Goal: Use online tool/utility: Utilize a website feature to perform a specific function

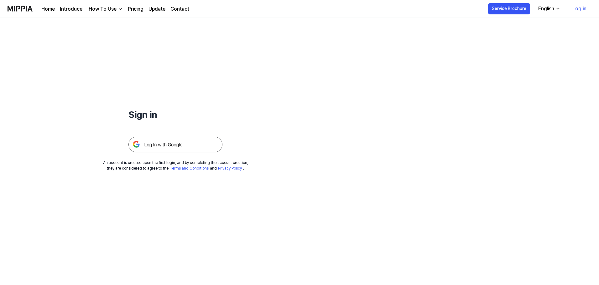
click at [164, 143] on img at bounding box center [175, 145] width 94 height 16
click at [186, 146] on img at bounding box center [175, 145] width 94 height 16
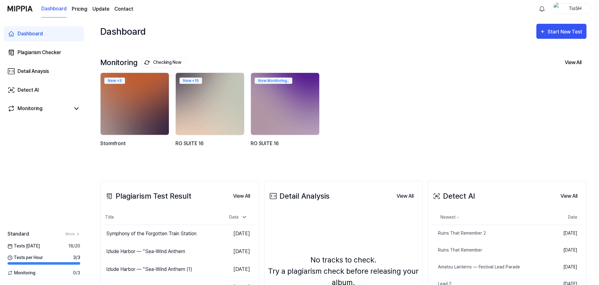
scroll to position [31, 0]
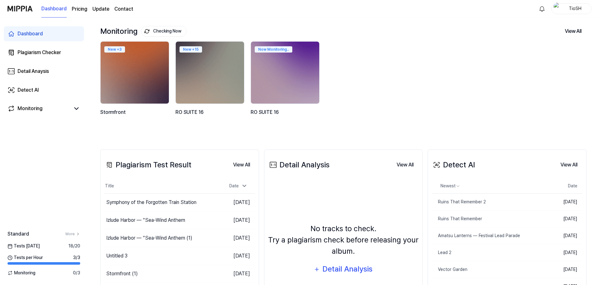
click at [383, 46] on div "New + 3 Stormfront New + 15 RO SUITE 16 Now Monitoring.. RO SUITE 16" at bounding box center [338, 86] width 486 height 90
click at [57, 86] on link "Detect AI" at bounding box center [44, 90] width 80 height 15
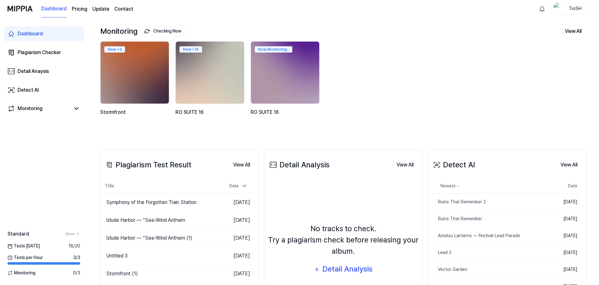
scroll to position [13, 0]
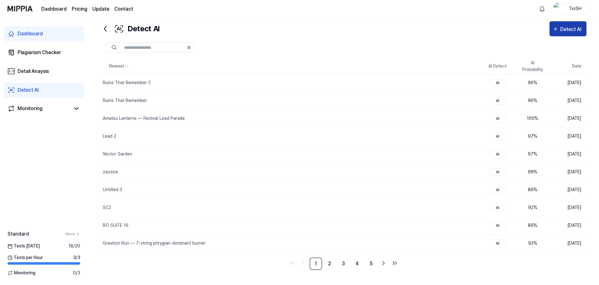
click at [581, 31] on div "Detect AI" at bounding box center [571, 29] width 23 height 8
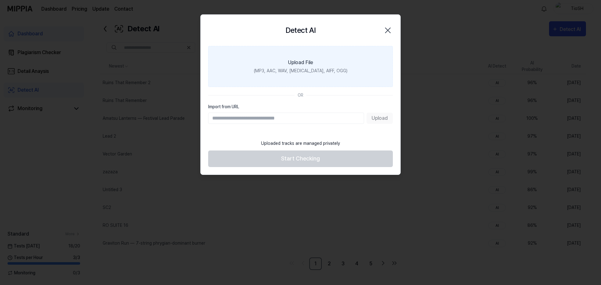
click at [311, 71] on div "(MP3, AAC, WAV, [MEDICAL_DATA], AIFF, OGG)" at bounding box center [301, 71] width 94 height 7
click at [0, 0] on input "Upload File (MP3, AAC, WAV, [MEDICAL_DATA], AIFF, OGG)" at bounding box center [0, 0] width 0 height 0
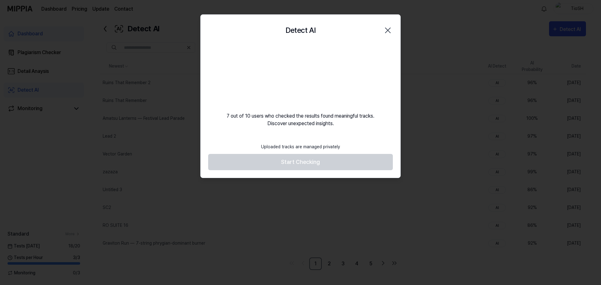
drag, startPoint x: 324, startPoint y: 133, endPoint x: 310, endPoint y: 128, distance: 15.1
click at [310, 128] on div "Detect AI Close 7 out of 10 users who checked the results found meaningful trac…" at bounding box center [300, 96] width 200 height 164
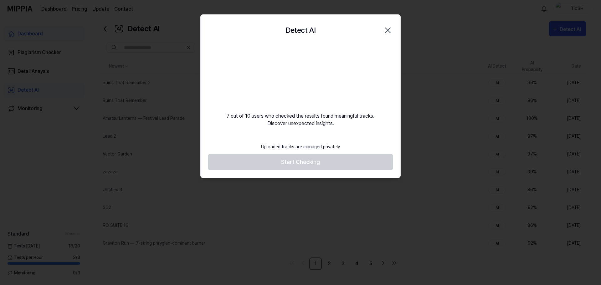
click at [310, 128] on div "Detect AI Close 7 out of 10 users who checked the results found meaningful trac…" at bounding box center [300, 96] width 200 height 164
drag, startPoint x: 310, startPoint y: 128, endPoint x: 300, endPoint y: 128, distance: 10.0
click at [300, 128] on div "Detect AI Close 7 out of 10 users who checked the results found meaningful trac…" at bounding box center [300, 96] width 200 height 164
click at [300, 115] on div "7 out of 10 users who checked the results found meaningful tracks. Discover une…" at bounding box center [301, 86] width 200 height 81
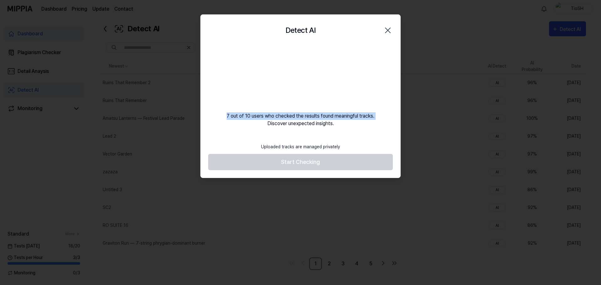
click at [300, 115] on div "7 out of 10 users who checked the results found meaningful tracks. Discover une…" at bounding box center [301, 86] width 200 height 81
click at [300, 122] on div "7 out of 10 users who checked the results found meaningful tracks. Discover une…" at bounding box center [301, 86] width 200 height 81
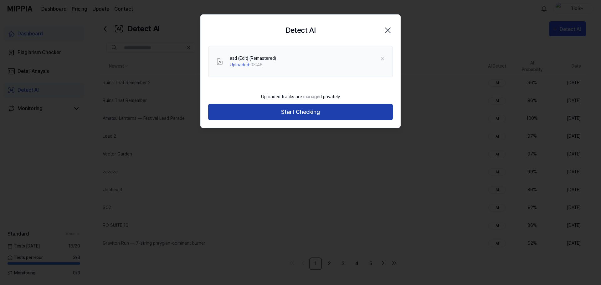
click at [315, 109] on button "Start Checking" at bounding box center [300, 112] width 185 height 17
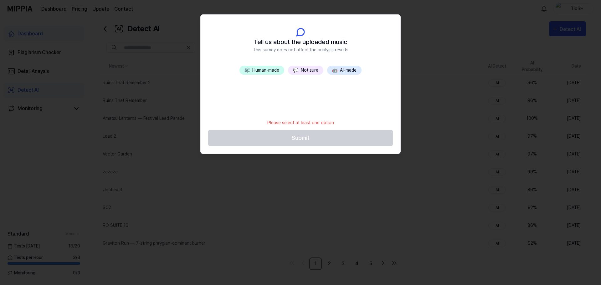
click at [345, 71] on button "🤖 AI-made" at bounding box center [344, 70] width 34 height 9
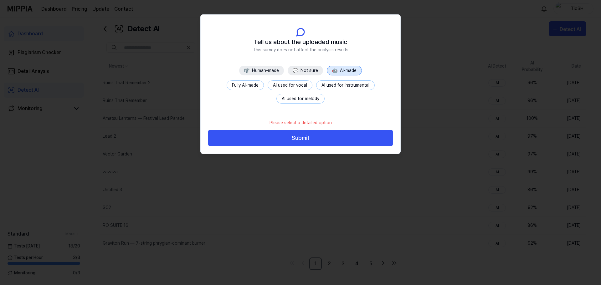
click at [257, 85] on button "Fully AI-made" at bounding box center [245, 85] width 37 height 10
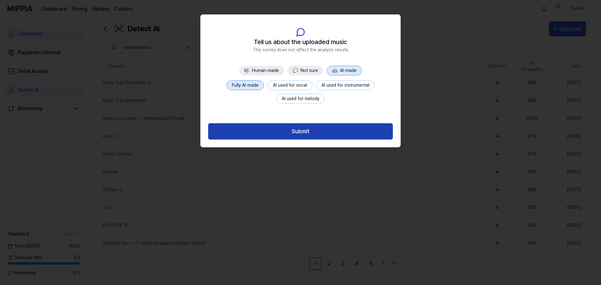
click at [284, 129] on button "Submit" at bounding box center [300, 131] width 185 height 17
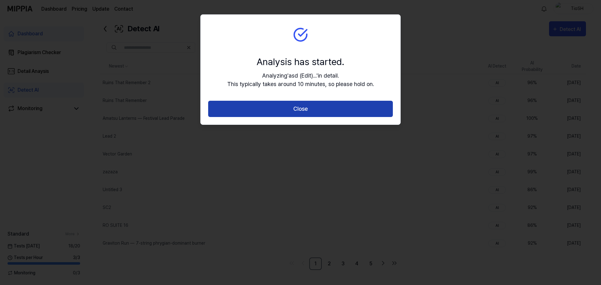
click at [291, 109] on button "Close" at bounding box center [300, 109] width 185 height 17
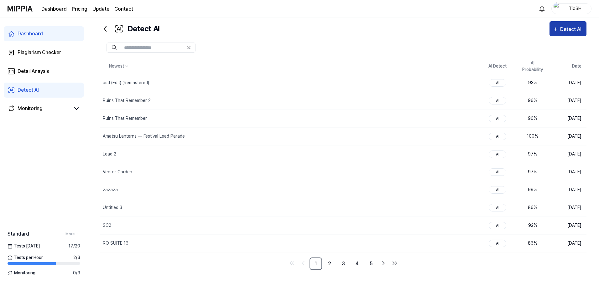
click at [552, 29] on button "Detect AI" at bounding box center [567, 28] width 37 height 15
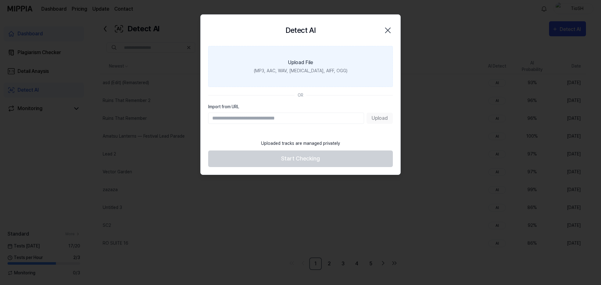
click at [270, 67] on label "Upload File (MP3, AAC, WAV, [MEDICAL_DATA], AIFF, OGG)" at bounding box center [300, 66] width 185 height 41
click at [0, 0] on input "Upload File (MP3, AAC, WAV, [MEDICAL_DATA], AIFF, OGG)" at bounding box center [0, 0] width 0 height 0
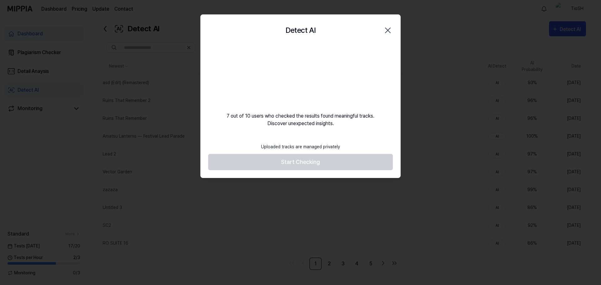
click at [343, 141] on footer "Uploaded tracks are managed privately Start Checking" at bounding box center [300, 155] width 185 height 31
click at [342, 143] on div "Uploaded tracks are managed privately" at bounding box center [300, 147] width 86 height 14
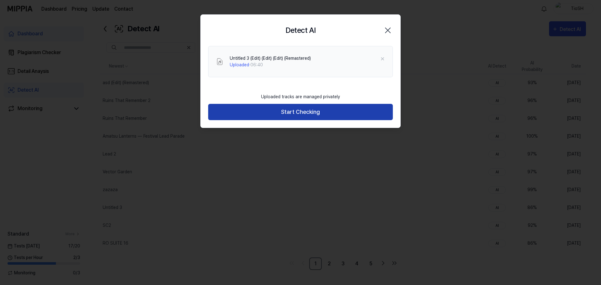
click at [314, 110] on button "Start Checking" at bounding box center [300, 112] width 185 height 17
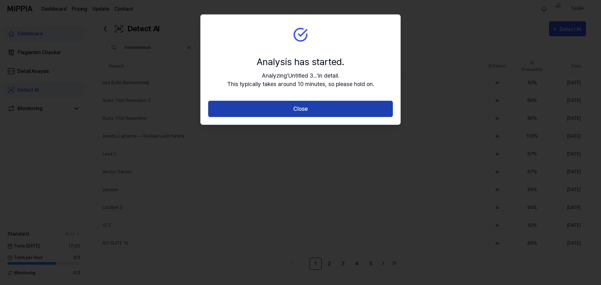
click at [306, 107] on button "Close" at bounding box center [300, 109] width 185 height 17
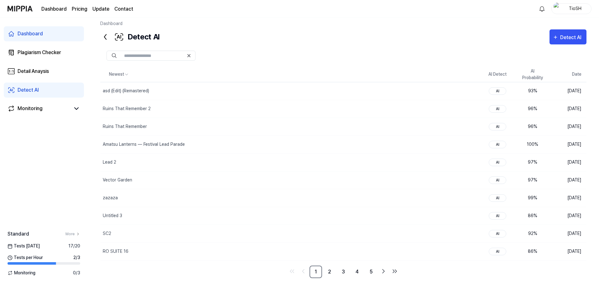
scroll to position [0, 0]
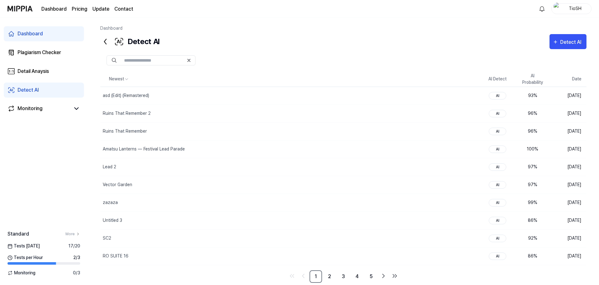
click at [413, 31] on div "Dashboard" at bounding box center [343, 29] width 486 height 9
click at [392, 42] on div "Detect AI Detect AI" at bounding box center [343, 41] width 486 height 15
click at [279, 52] on div at bounding box center [343, 60] width 486 height 23
click at [393, 39] on div "Detect AI Detect AI" at bounding box center [343, 41] width 486 height 15
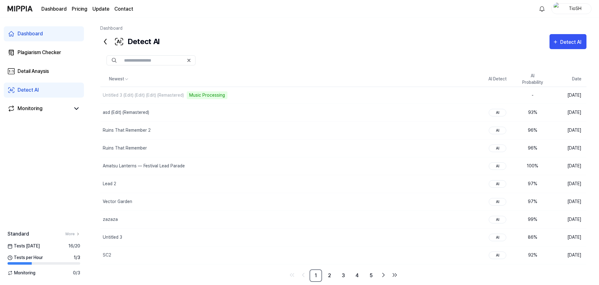
click at [271, 39] on div "Detect AI Detect AI" at bounding box center [343, 41] width 486 height 15
click at [295, 51] on div at bounding box center [343, 60] width 486 height 23
click at [560, 40] on div "Detect AI" at bounding box center [571, 42] width 23 height 8
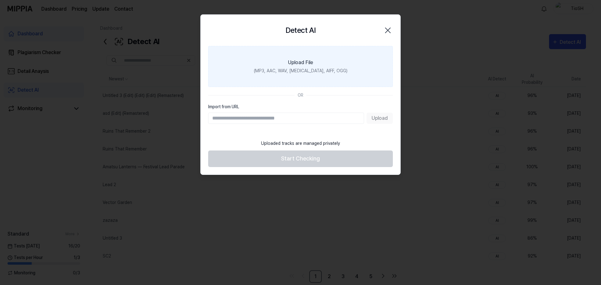
click at [316, 62] on label "Upload File (MP3, AAC, WAV, [MEDICAL_DATA], AIFF, OGG)" at bounding box center [300, 66] width 185 height 41
click at [0, 0] on input "Upload File (MP3, AAC, WAV, [MEDICAL_DATA], AIFF, OGG)" at bounding box center [0, 0] width 0 height 0
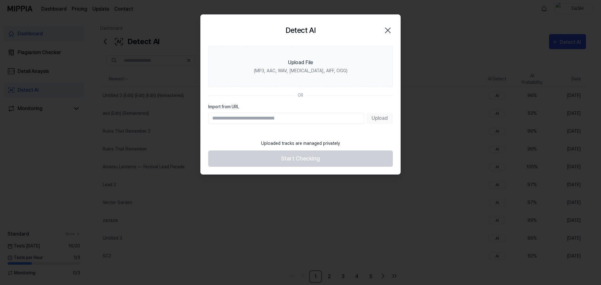
click at [386, 32] on icon "button" at bounding box center [388, 30] width 10 height 10
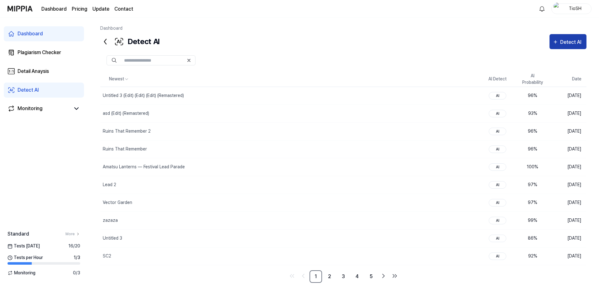
click at [577, 39] on div "Detect AI" at bounding box center [571, 42] width 23 height 8
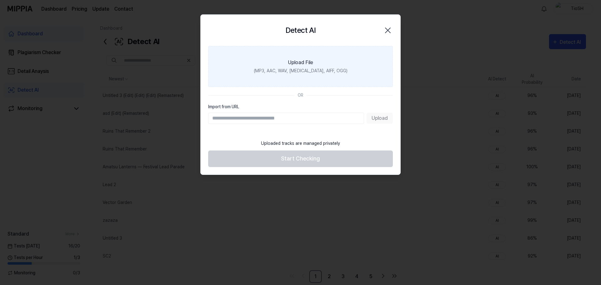
click at [333, 76] on label "Upload File (MP3, AAC, WAV, [MEDICAL_DATA], AIFF, OGG)" at bounding box center [300, 66] width 185 height 41
click at [0, 0] on input "Upload File (MP3, AAC, WAV, [MEDICAL_DATA], AIFF, OGG)" at bounding box center [0, 0] width 0 height 0
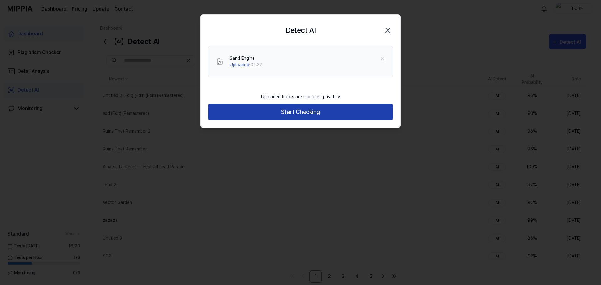
click at [310, 115] on button "Start Checking" at bounding box center [300, 112] width 185 height 17
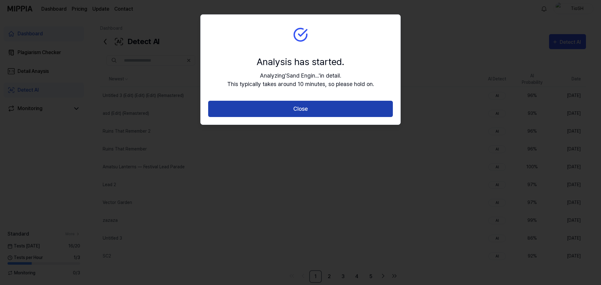
click at [314, 115] on button "Close" at bounding box center [300, 109] width 185 height 17
